Goal: Find specific page/section

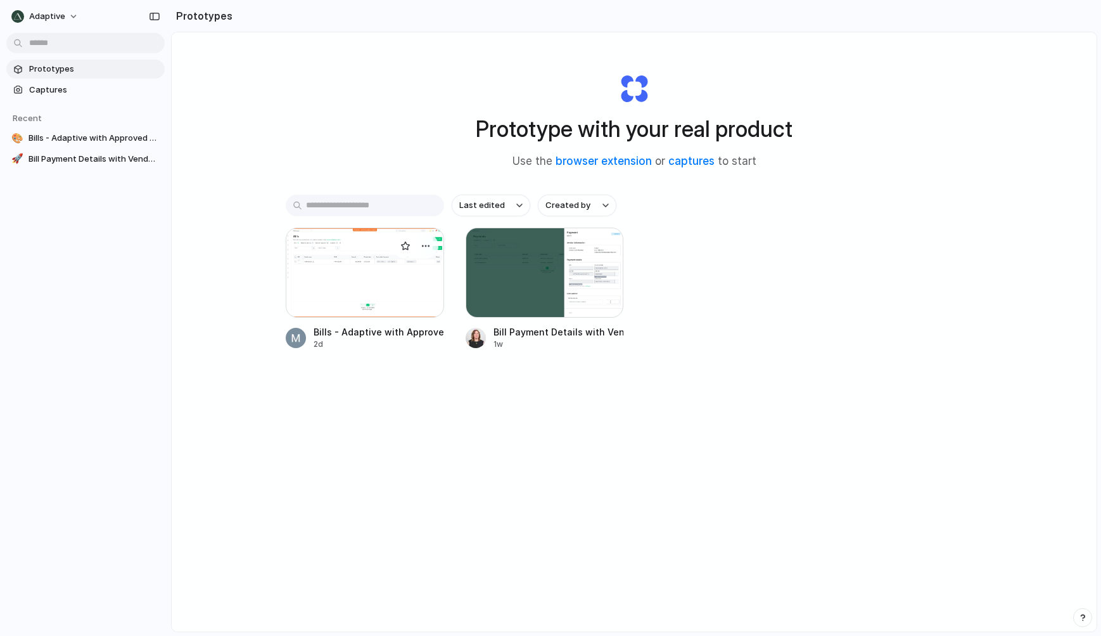
click at [292, 341] on div at bounding box center [296, 338] width 20 height 20
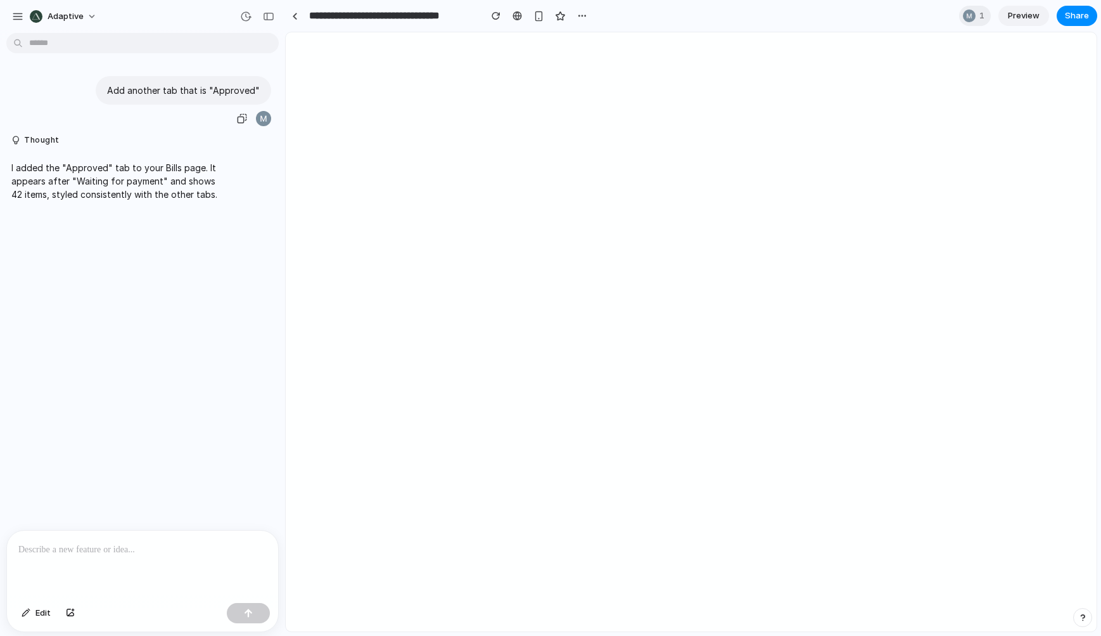
drag, startPoint x: 143, startPoint y: 118, endPoint x: 135, endPoint y: 117, distance: 8.3
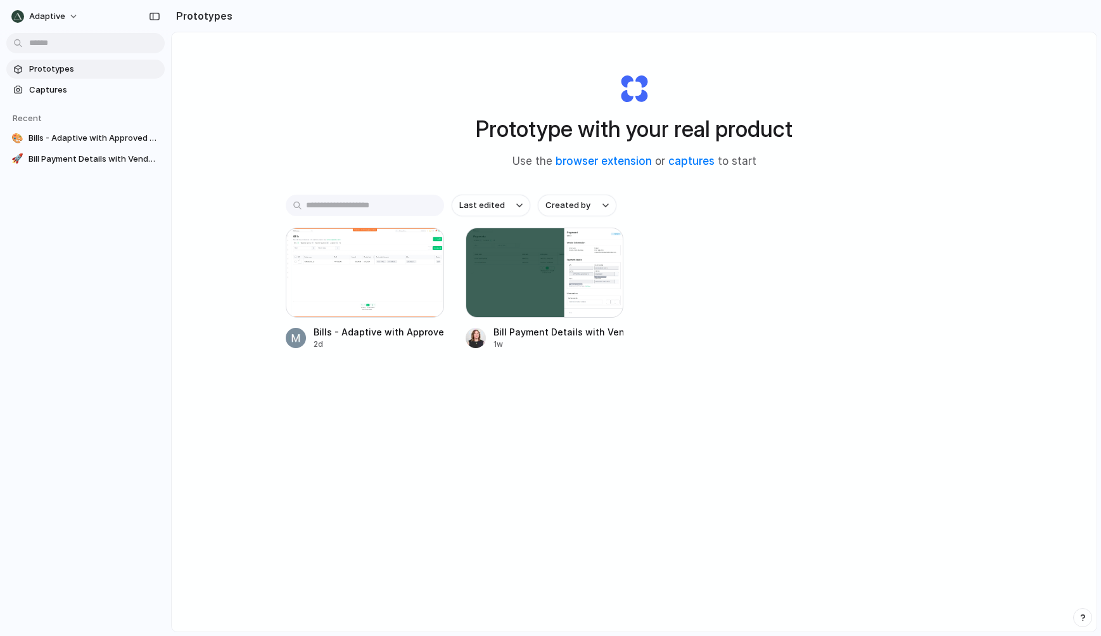
click at [219, 407] on div "Prototype with your real product Use the browser extension or captures to start…" at bounding box center [634, 365] width 925 height 666
click at [838, 490] on div "Prototype with your real product Use the browser extension or captures to start…" at bounding box center [634, 365] width 925 height 666
